Goal: Information Seeking & Learning: Learn about a topic

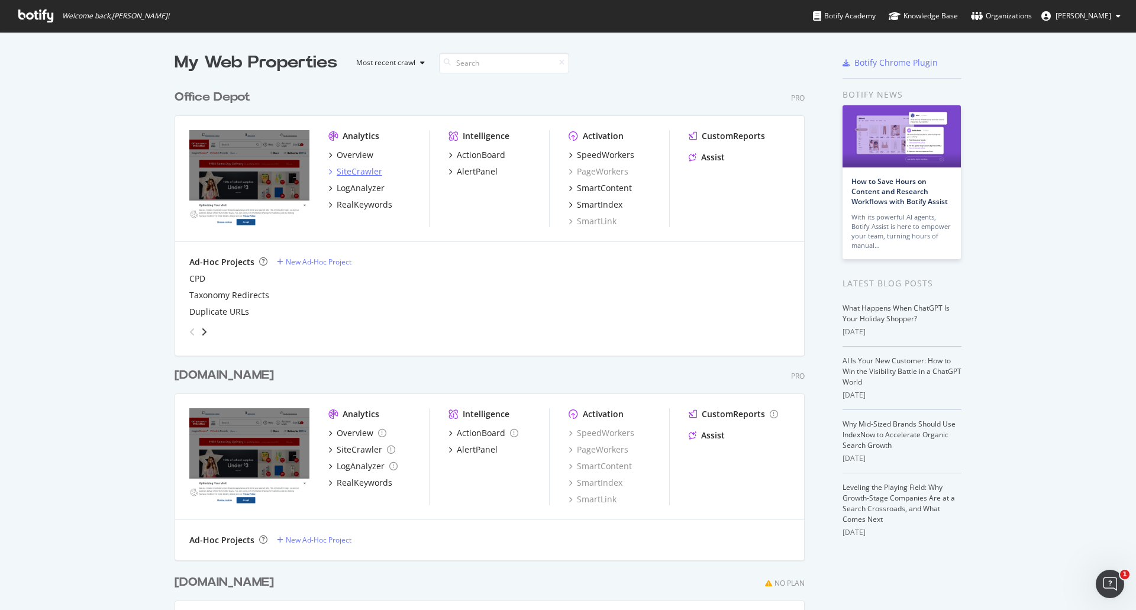
click at [373, 176] on div "SiteCrawler" at bounding box center [360, 172] width 46 height 12
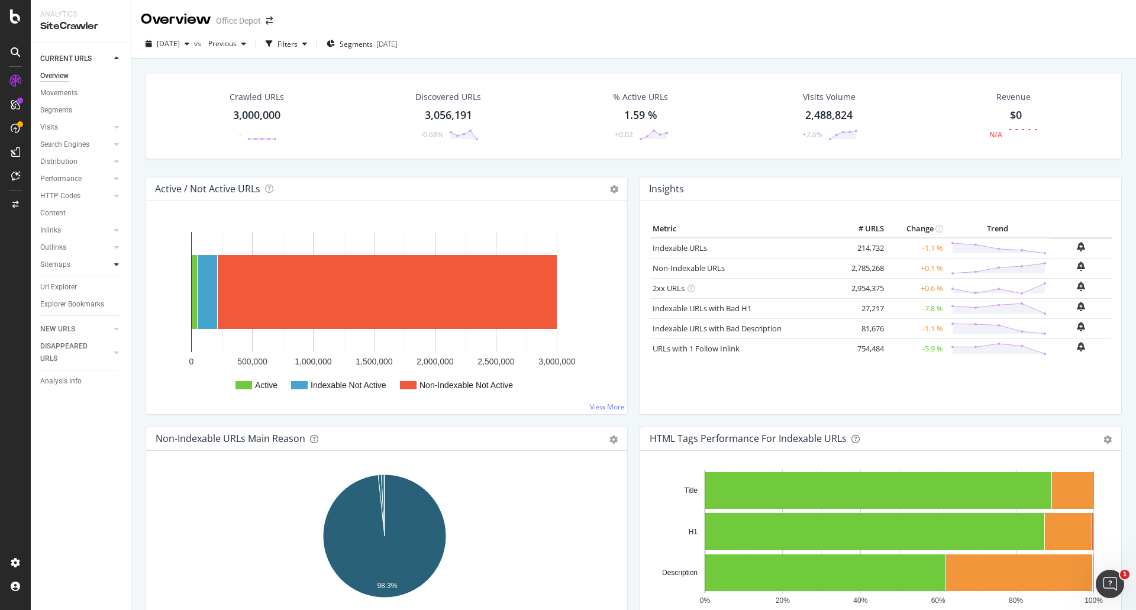
click at [119, 268] on div at bounding box center [117, 265] width 12 height 12
click at [258, 117] on div "3,000,000" at bounding box center [256, 115] width 47 height 15
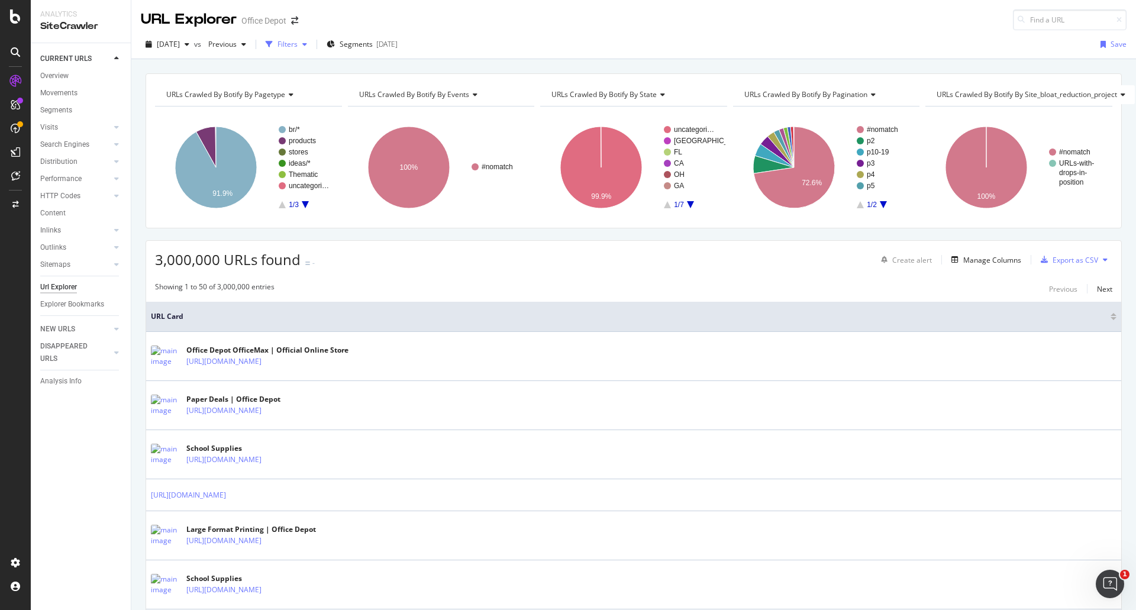
drag, startPoint x: 312, startPoint y: 41, endPoint x: 320, endPoint y: 52, distance: 12.8
click at [298, 41] on div "Filters" at bounding box center [288, 44] width 20 height 10
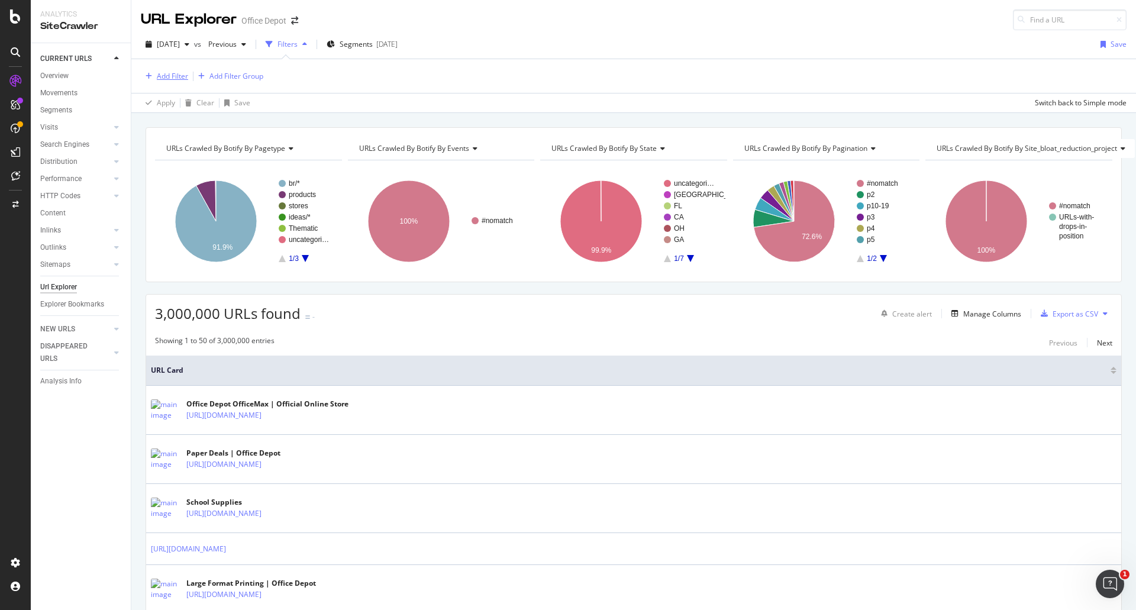
click at [162, 79] on div "Add Filter" at bounding box center [172, 76] width 31 height 10
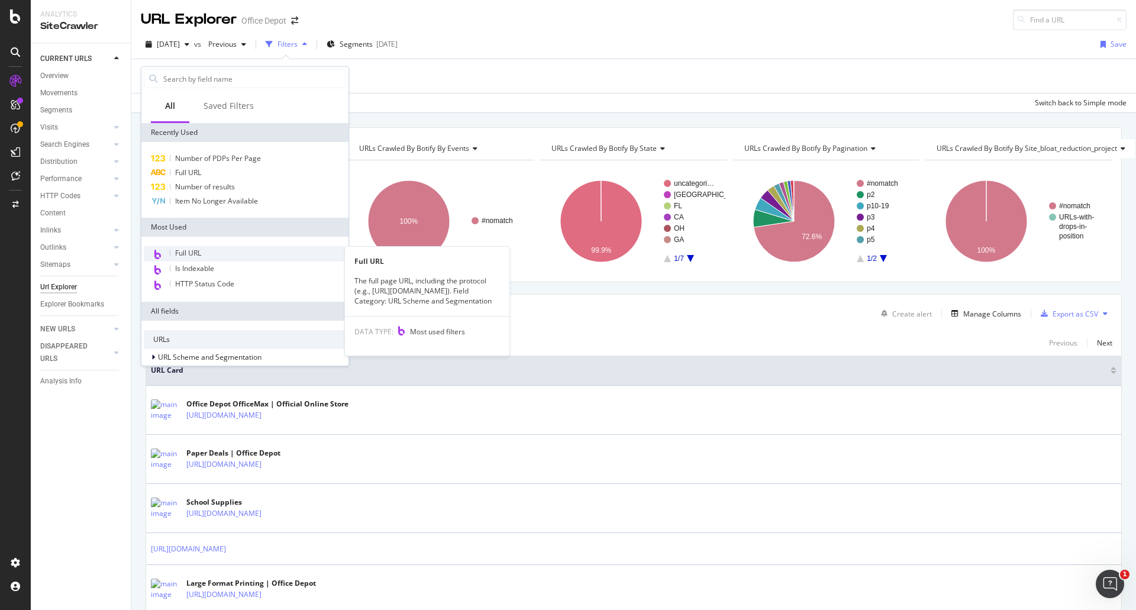
click at [213, 252] on div "Full URL" at bounding box center [245, 253] width 202 height 15
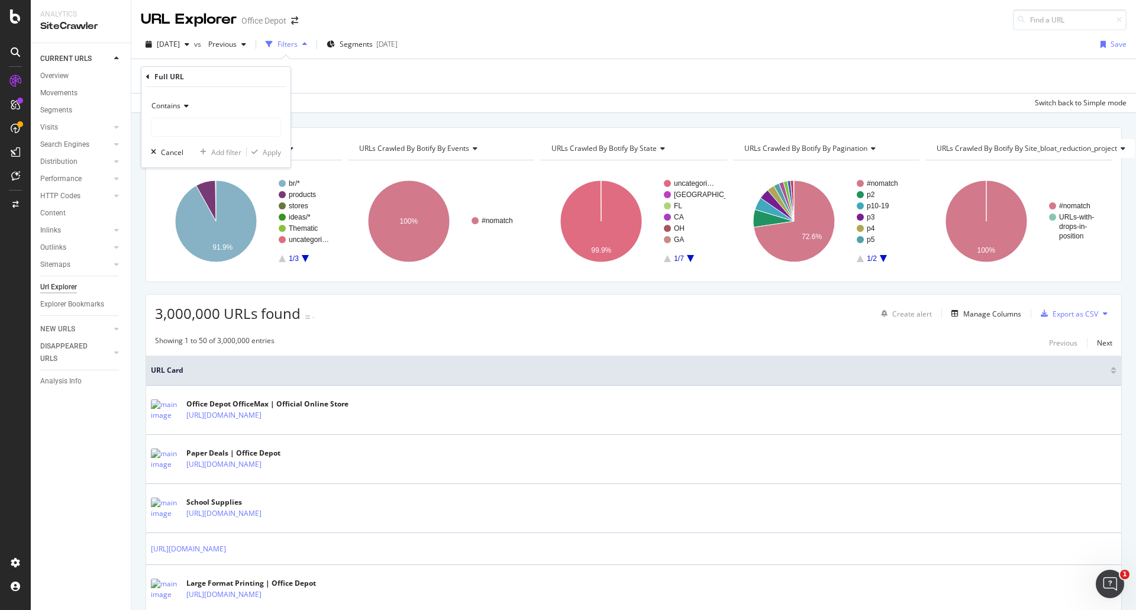
click at [241, 142] on div "Contains Cancel Add filter Apply" at bounding box center [215, 127] width 149 height 80
click at [241, 134] on input "text" at bounding box center [215, 127] width 129 height 19
type input "/storelocator/"
click at [278, 146] on button "Apply" at bounding box center [264, 152] width 34 height 12
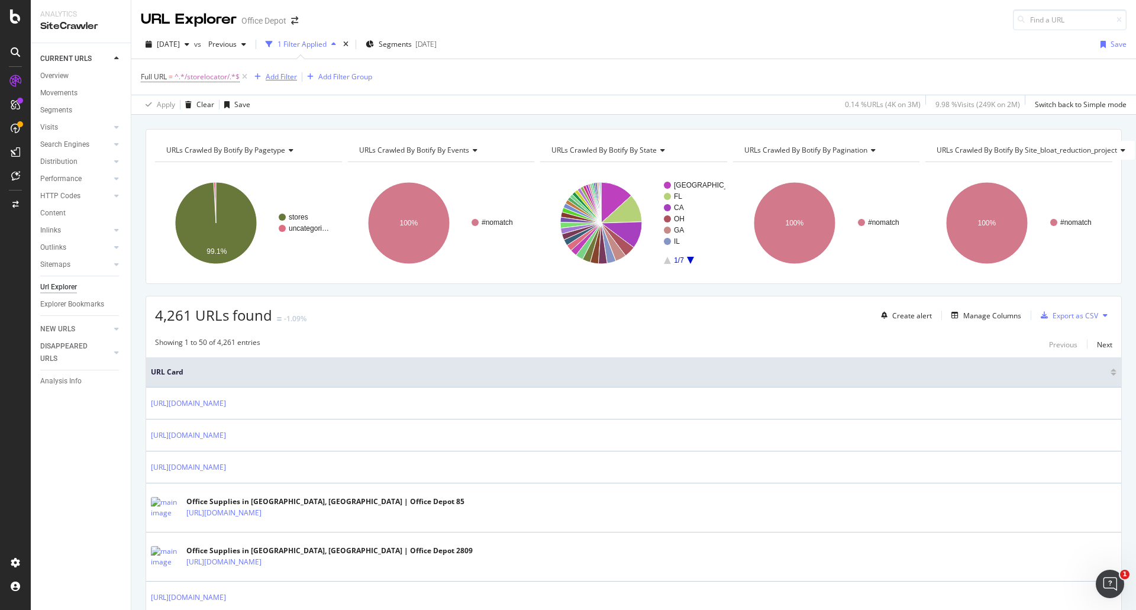
click at [284, 80] on div "Add Filter" at bounding box center [281, 77] width 31 height 10
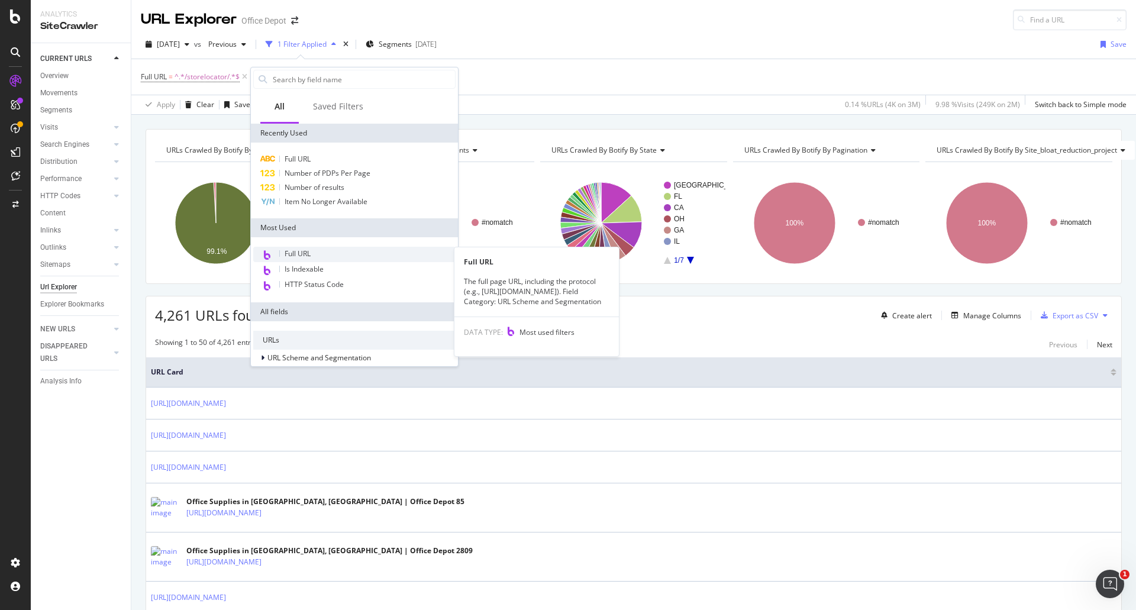
click at [310, 253] on span "Full URL" at bounding box center [298, 254] width 26 height 10
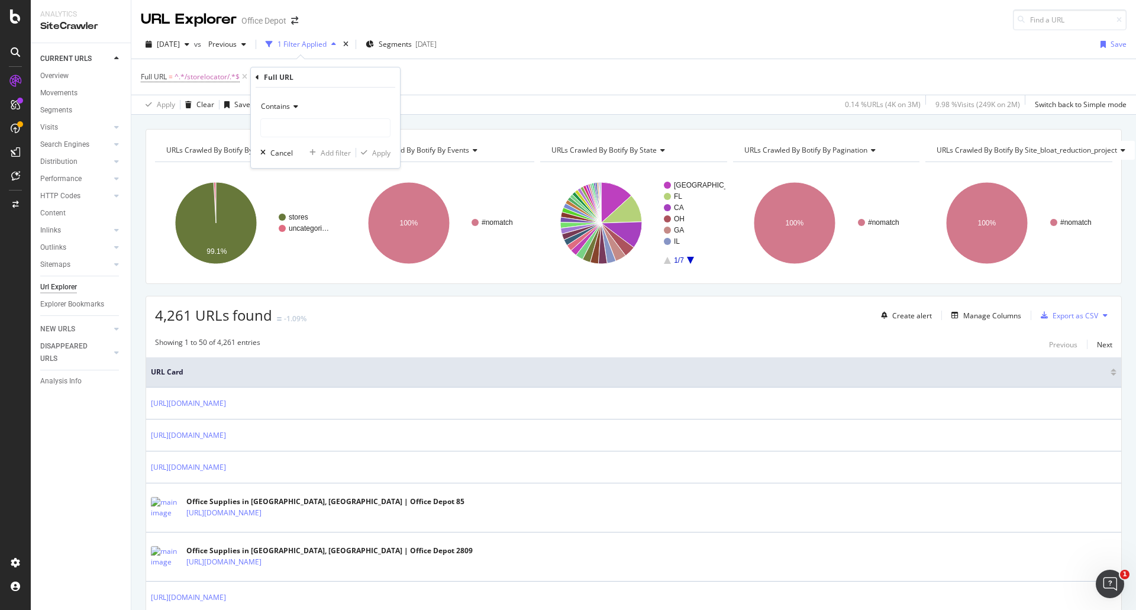
click at [283, 113] on div "Contains" at bounding box center [325, 106] width 130 height 19
click at [311, 246] on div "Matches regex" at bounding box center [326, 253] width 127 height 15
click at [299, 117] on div "Matches regex" at bounding box center [325, 117] width 130 height 40
click at [301, 112] on div "Matches regex" at bounding box center [325, 106] width 130 height 19
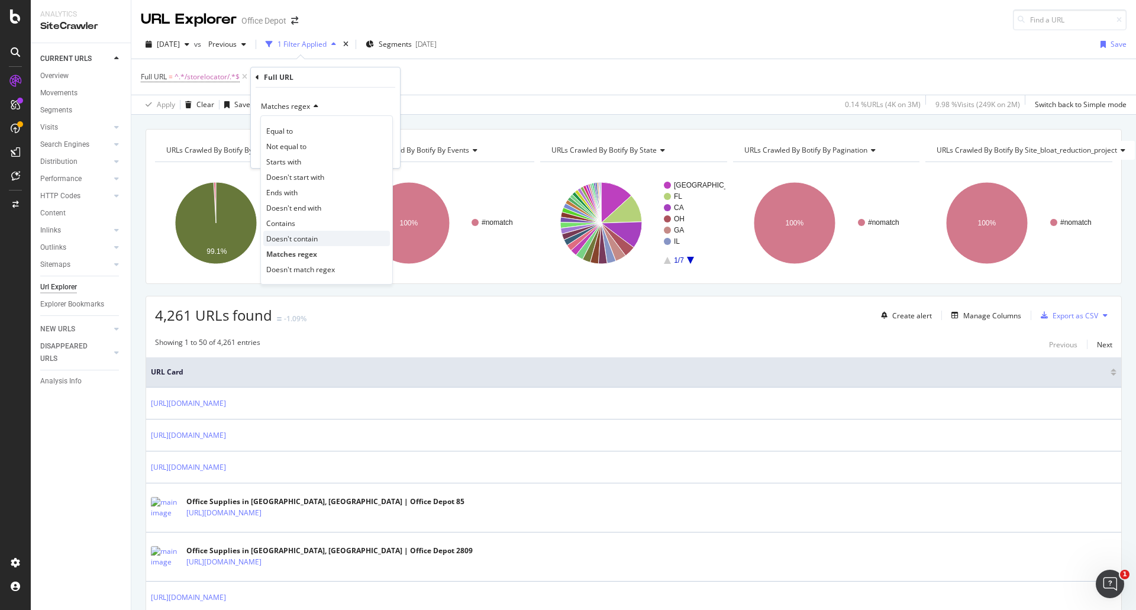
click at [299, 240] on span "Doesn't contain" at bounding box center [291, 239] width 51 height 10
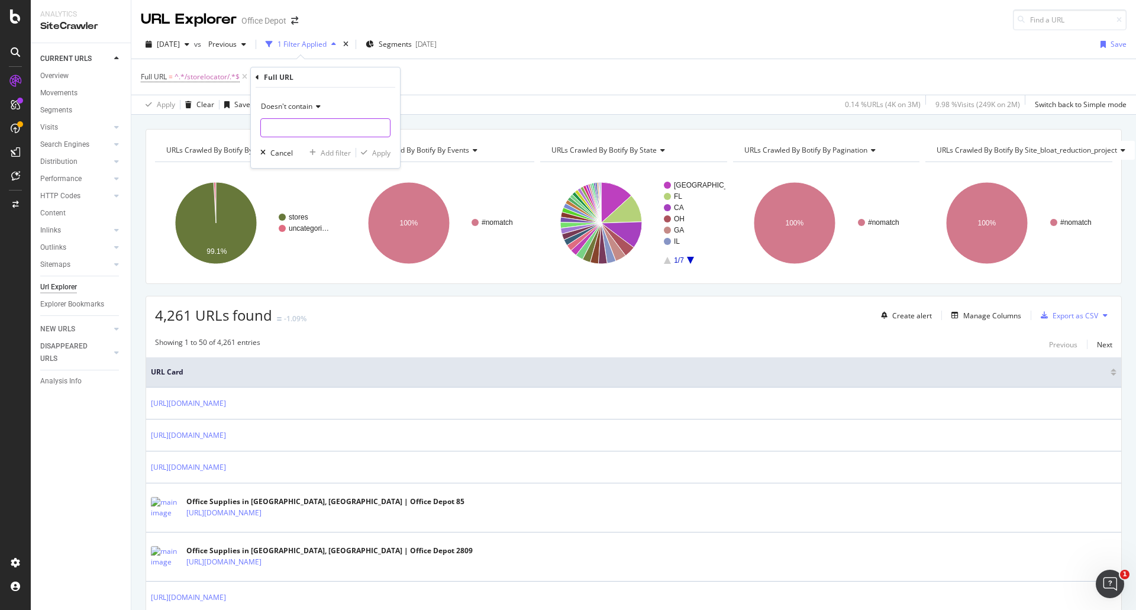
click at [297, 125] on input "text" at bounding box center [325, 127] width 129 height 19
type input "?"
click at [376, 151] on div "Apply" at bounding box center [381, 153] width 18 height 10
click at [361, 73] on div "Add Filter" at bounding box center [367, 77] width 31 height 10
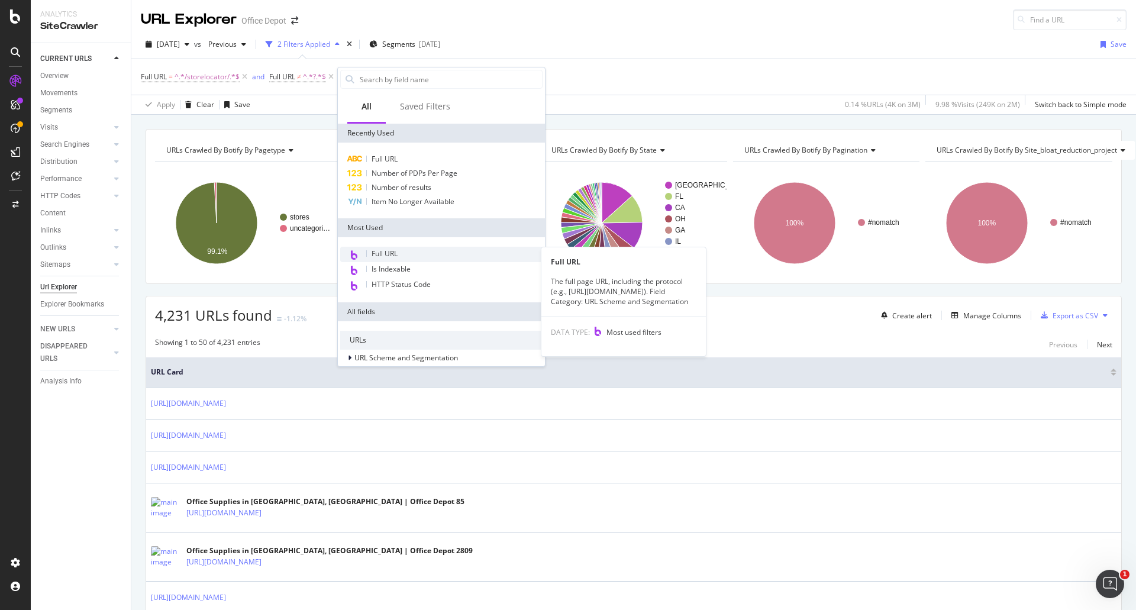
click at [407, 256] on div "Full URL" at bounding box center [441, 254] width 202 height 15
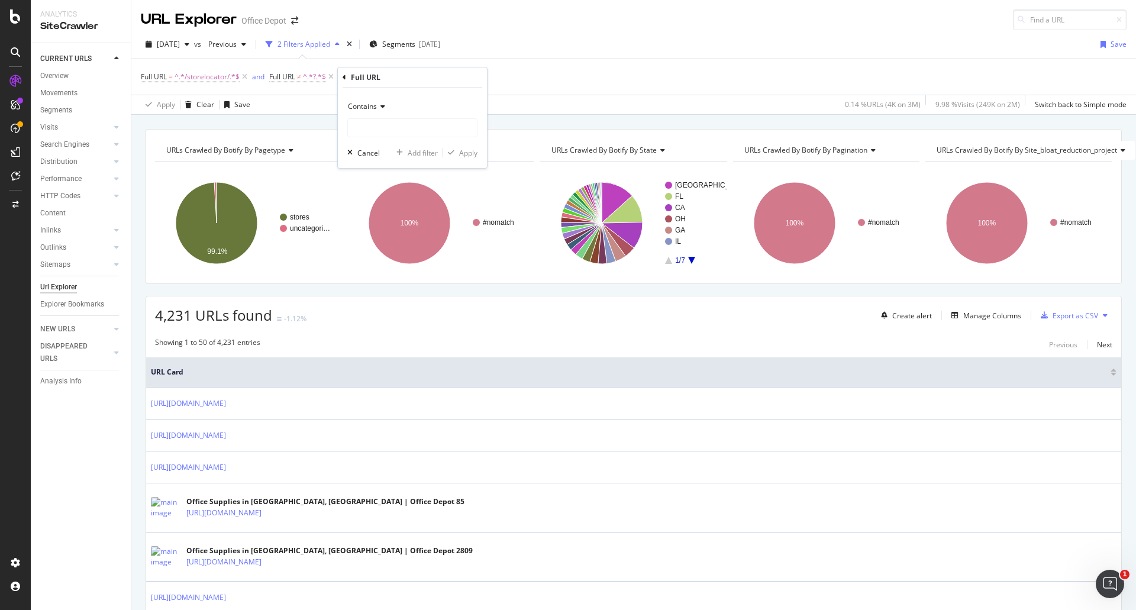
click at [383, 101] on div "Contains" at bounding box center [412, 106] width 130 height 19
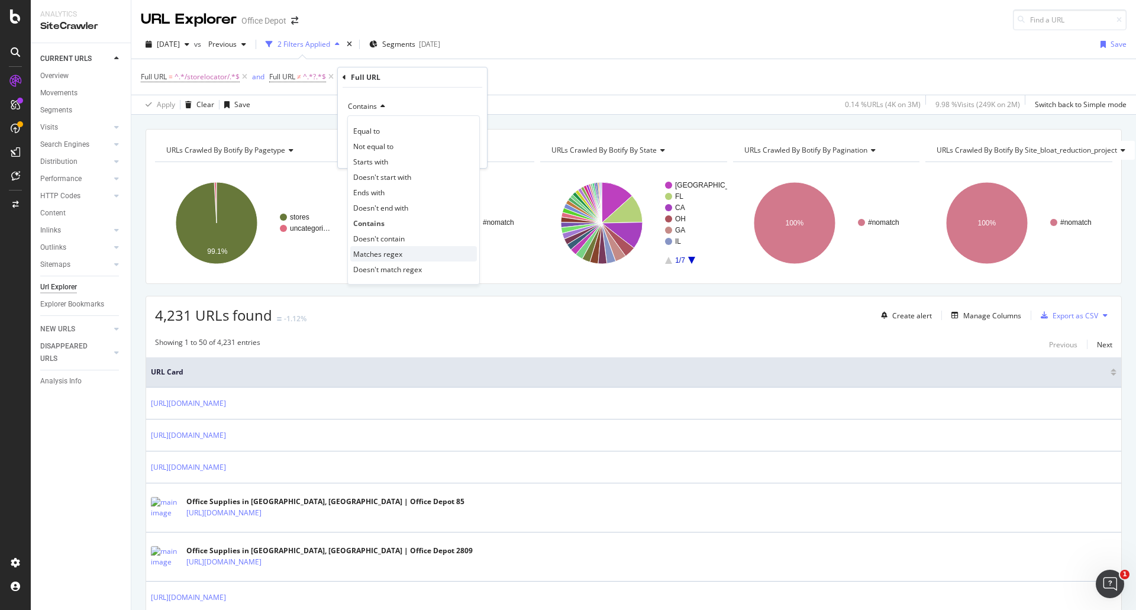
click at [402, 254] on div "Matches regex" at bounding box center [413, 253] width 127 height 15
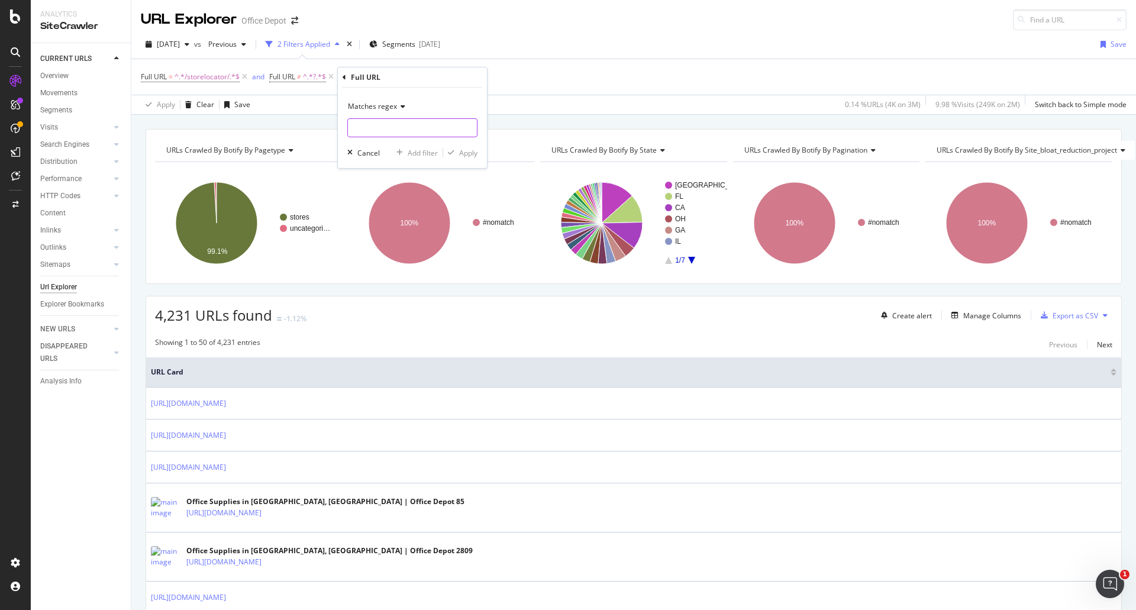
click at [383, 131] on input "text" at bounding box center [412, 127] width 129 height 19
click at [423, 136] on input "*/*/*/*/" at bounding box center [404, 127] width 112 height 19
click at [440, 128] on input "*/*/*/*/" at bounding box center [404, 127] width 112 height 19
click at [438, 130] on input "*/*/*/*/" at bounding box center [404, 127] width 112 height 19
drag, startPoint x: 408, startPoint y: 128, endPoint x: 209, endPoint y: 148, distance: 199.8
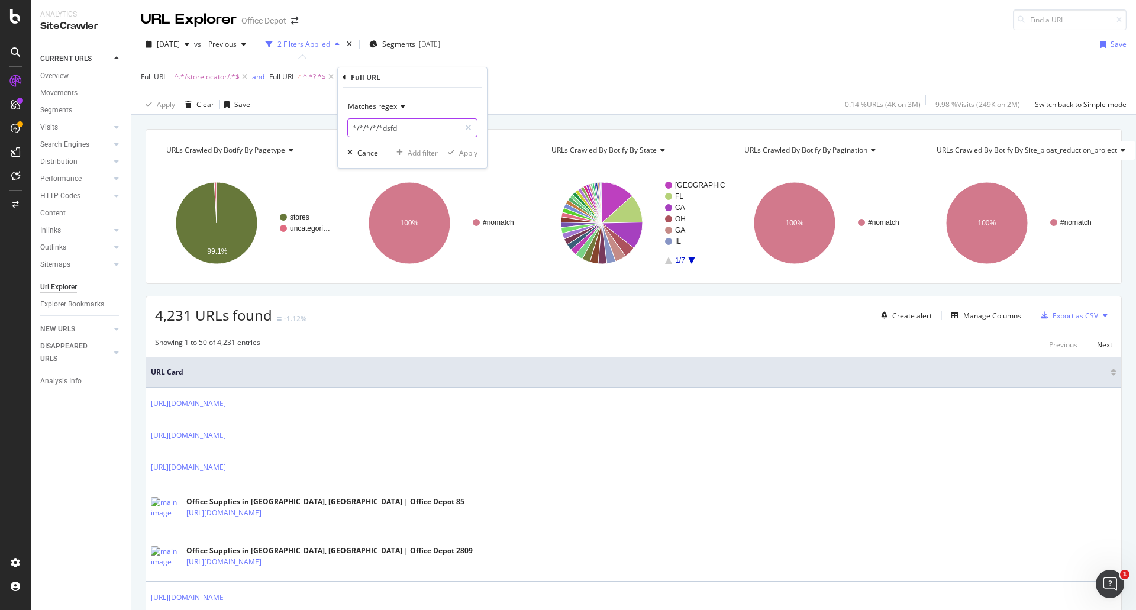
click at [209, 148] on body "Analytics SiteCrawler CURRENT URLS Overview Movements Segments Visits Analysis …" at bounding box center [568, 305] width 1136 height 610
click at [351, 126] on input "*/*/*/*/*dsfd" at bounding box center [404, 127] width 112 height 19
drag, startPoint x: 437, startPoint y: 128, endPoint x: 419, endPoint y: 136, distance: 19.6
click at [419, 136] on input "storelocator/*/*/*/*dsfd" at bounding box center [404, 127] width 112 height 19
type input "storelocator/*/*/*"
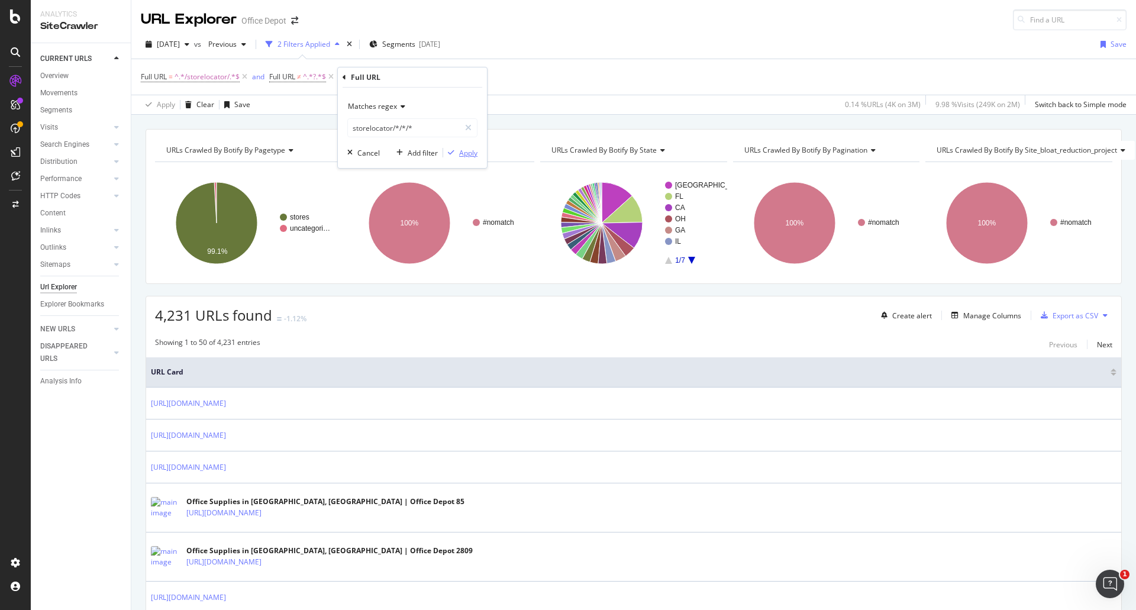
click at [462, 149] on div "Apply" at bounding box center [468, 153] width 18 height 10
